Goal: Information Seeking & Learning: Learn about a topic

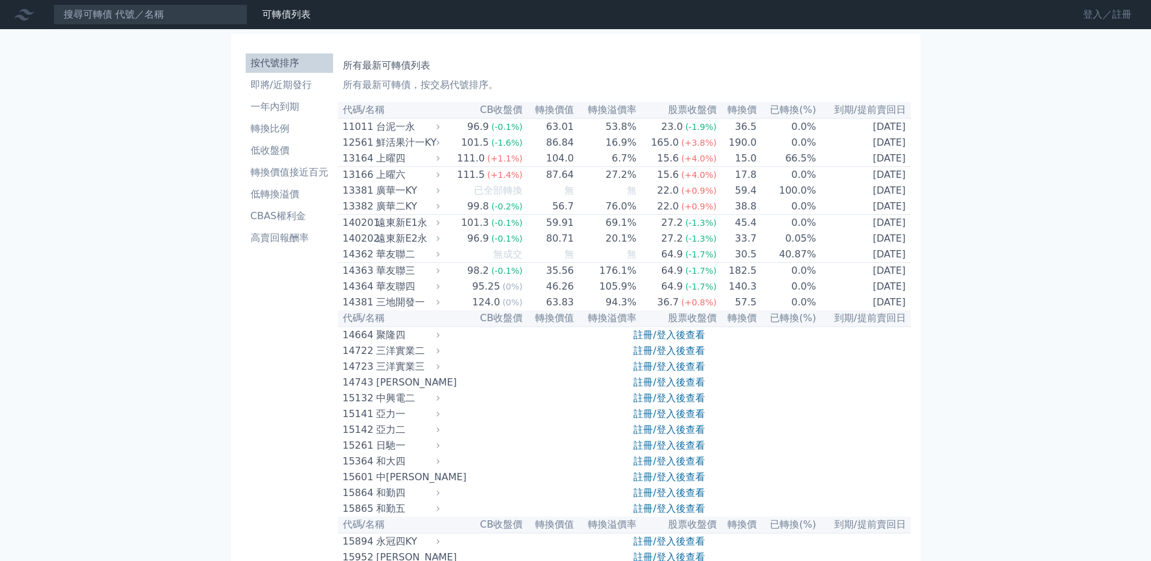
click at [1113, 17] on link "登入／註冊" at bounding box center [1108, 14] width 68 height 19
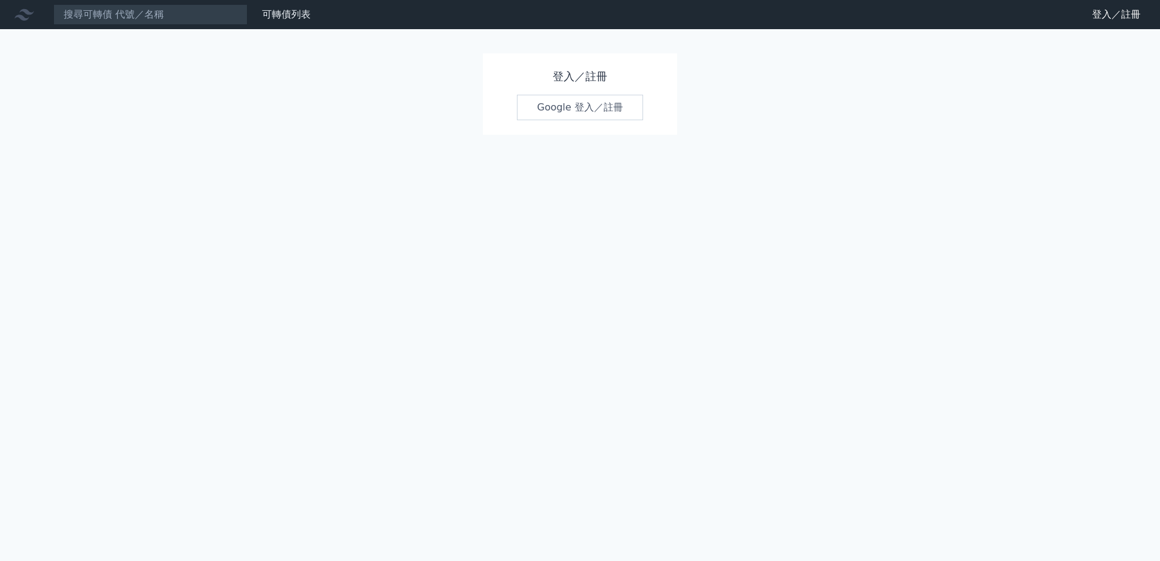
click at [564, 99] on link "Google 登入／註冊" at bounding box center [580, 107] width 126 height 25
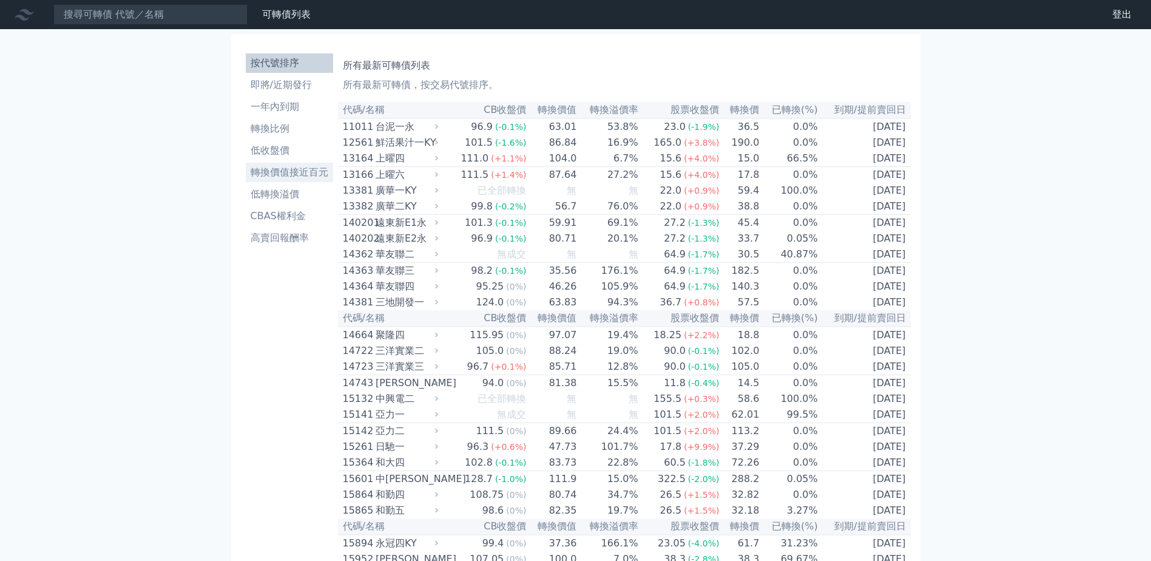
click at [303, 164] on link "轉換價值接近百元" at bounding box center [289, 172] width 87 height 19
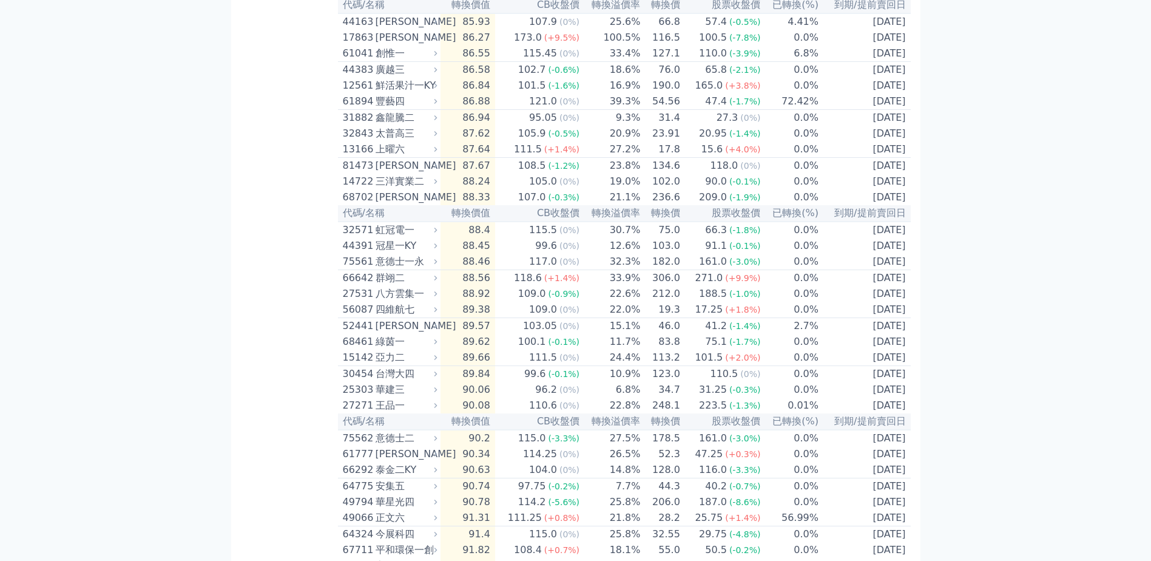
scroll to position [524, 0]
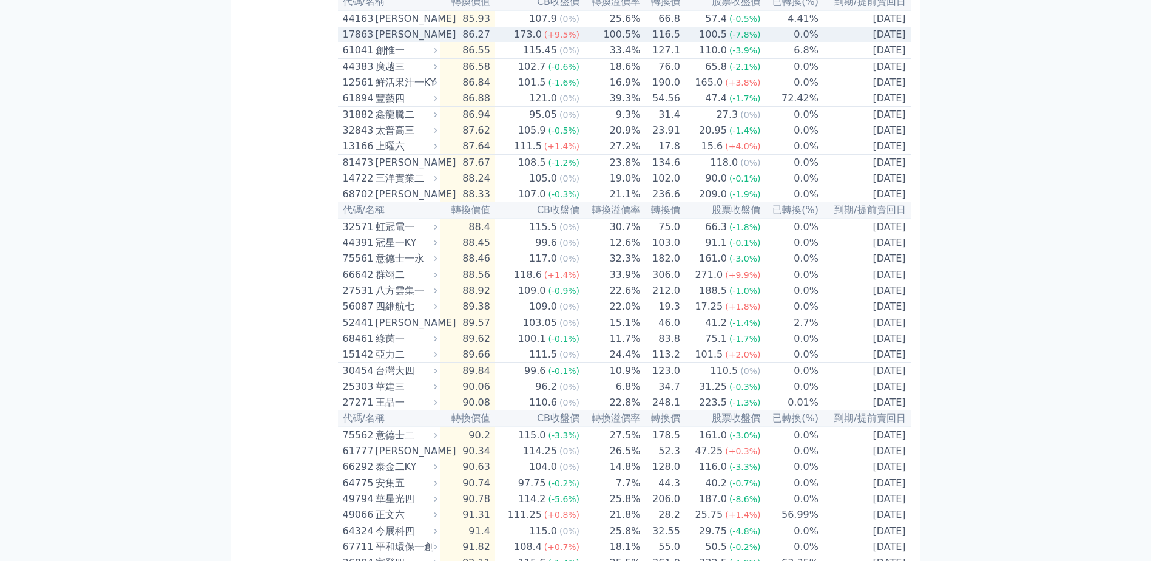
click at [765, 42] on td "0.0%" at bounding box center [790, 35] width 58 height 16
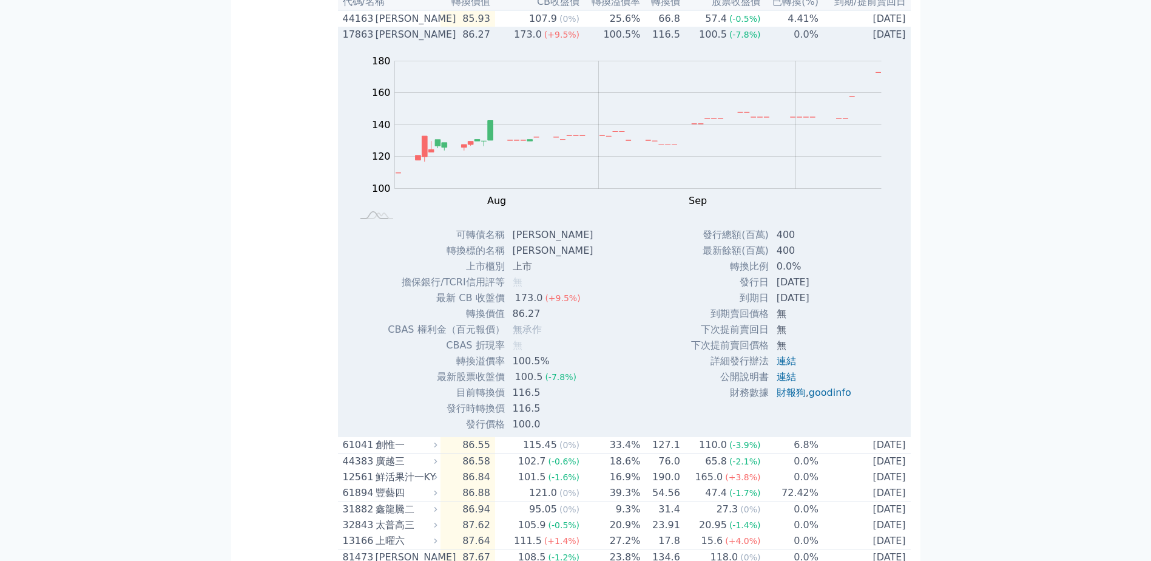
click at [846, 42] on td "[DATE]" at bounding box center [865, 35] width 92 height 16
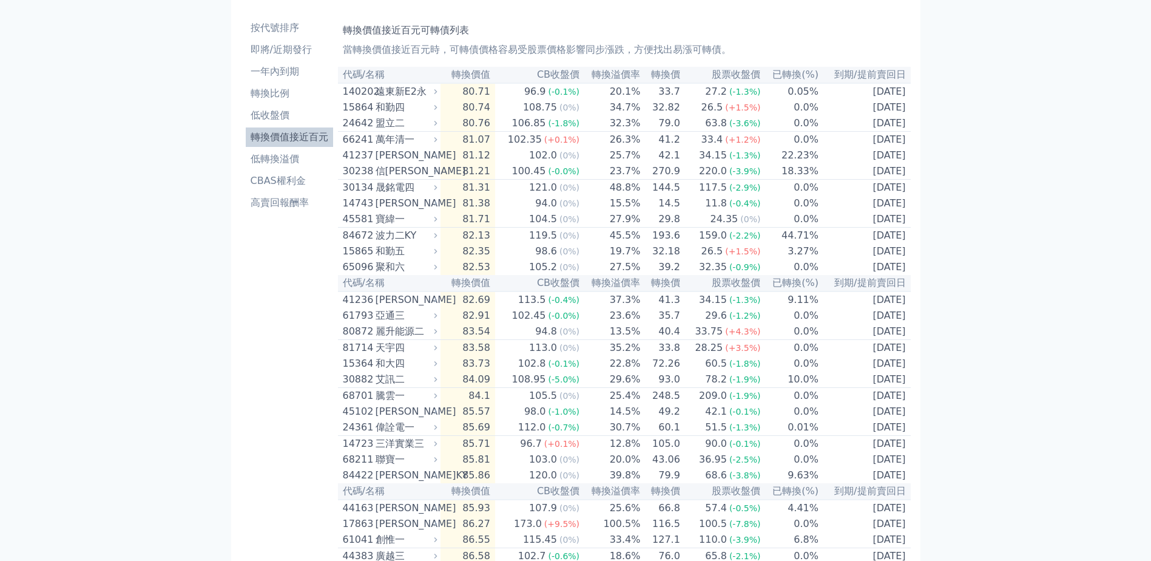
scroll to position [0, 0]
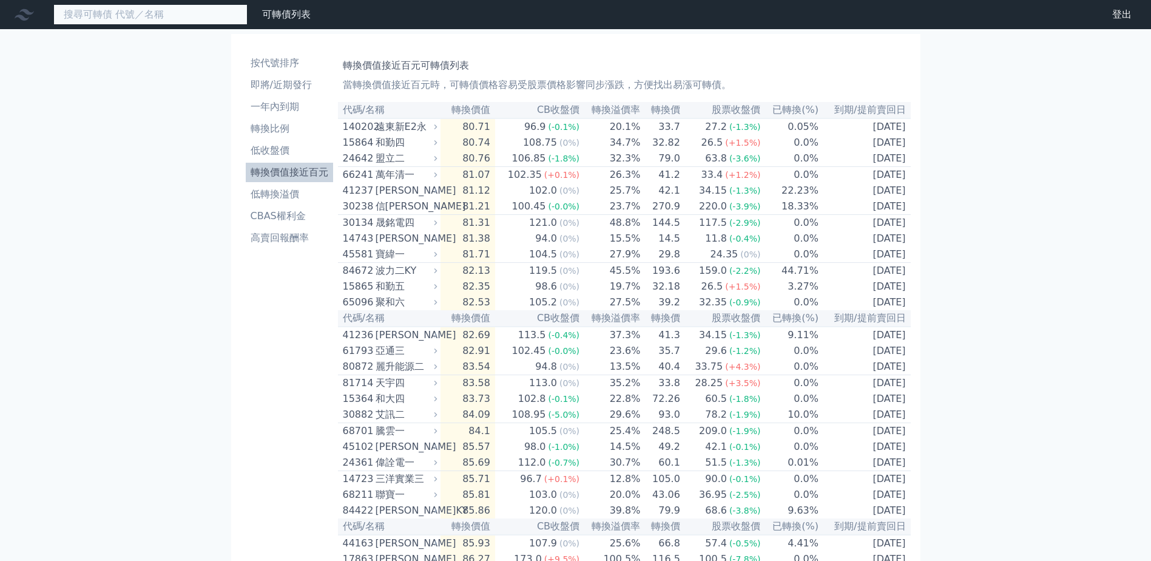
click at [163, 12] on input at bounding box center [150, 14] width 194 height 21
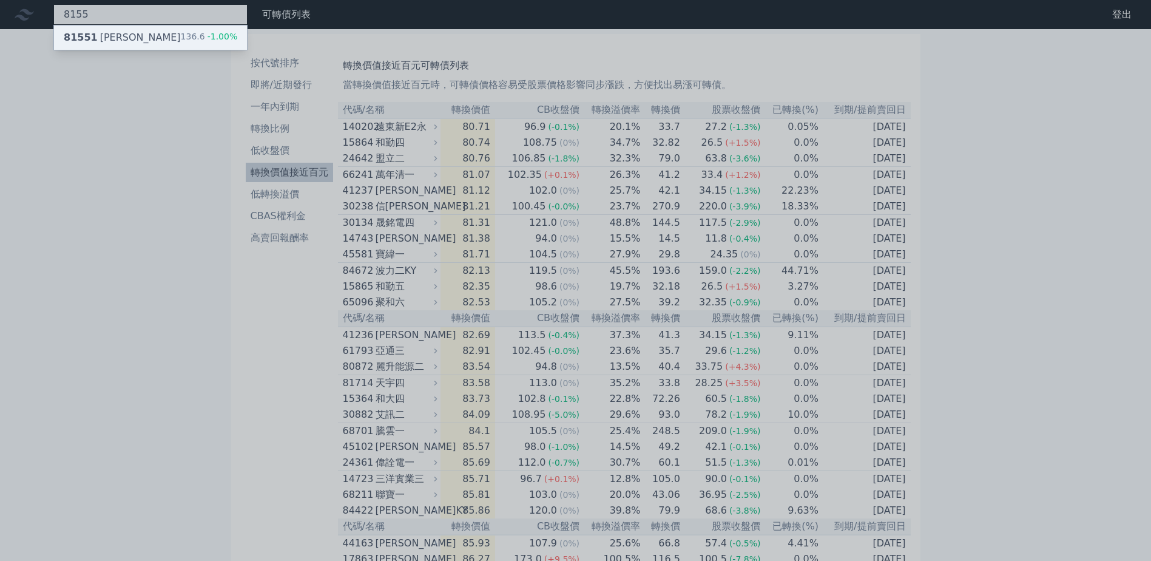
type input "8155"
click at [196, 43] on div "136.6 -1.00%" at bounding box center [209, 37] width 57 height 15
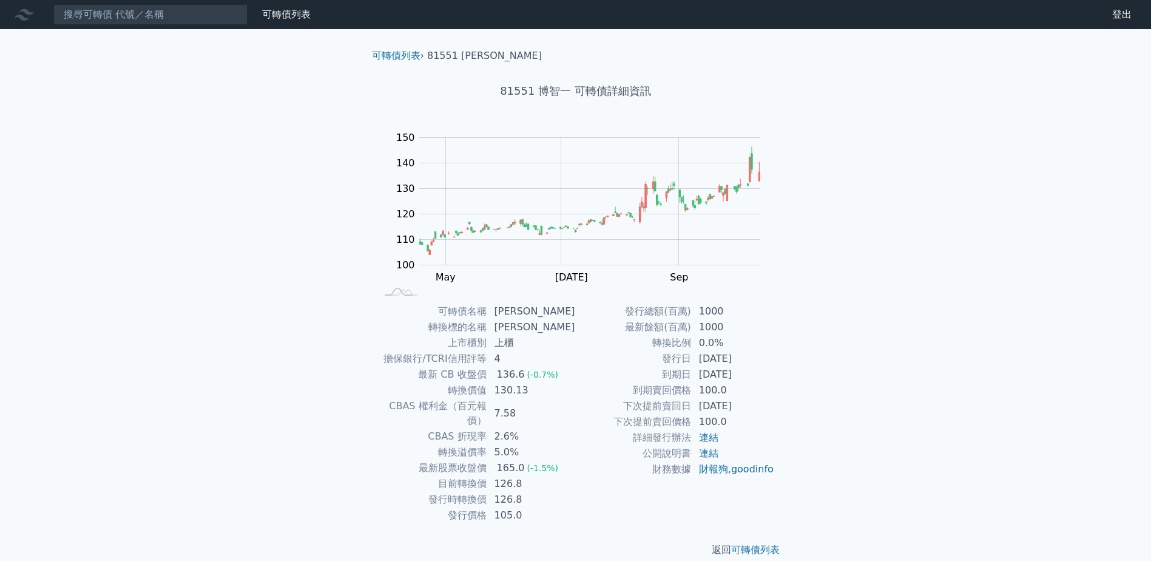
scroll to position [1, 0]
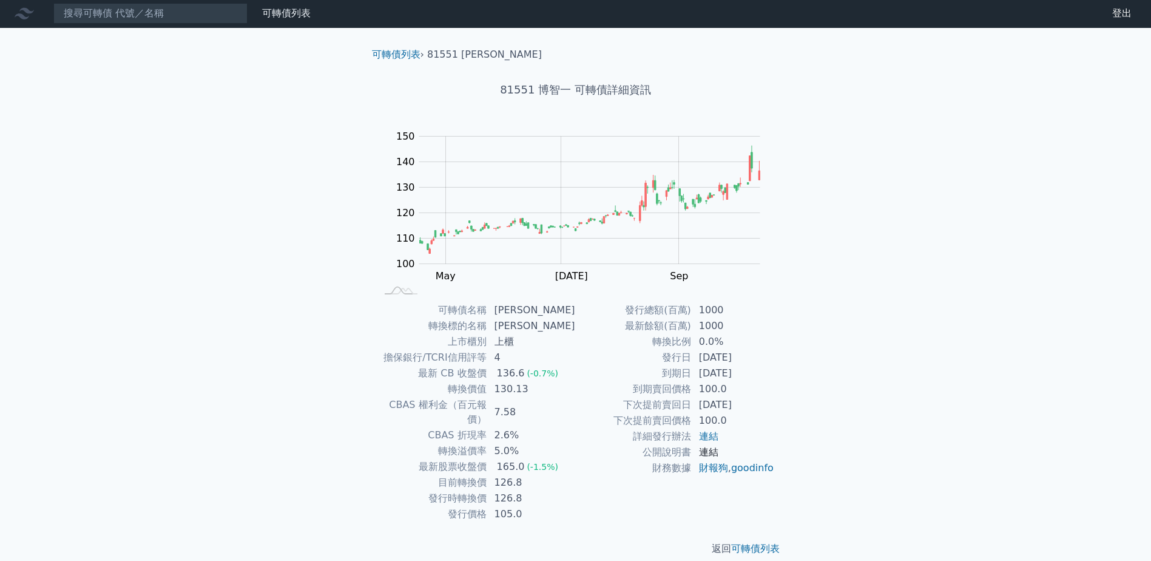
click at [706, 450] on link "連結" at bounding box center [708, 452] width 19 height 12
